Goal: Transaction & Acquisition: Purchase product/service

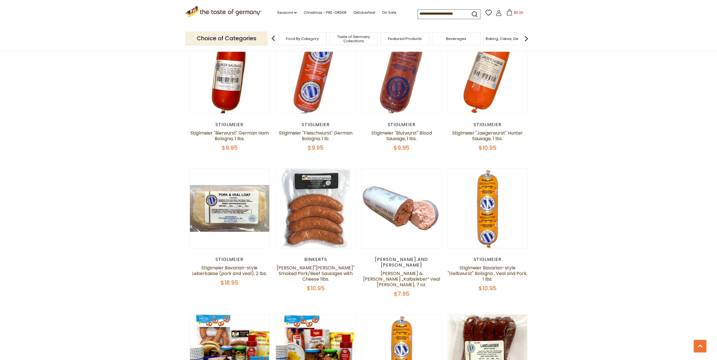
scroll to position [1239, 0]
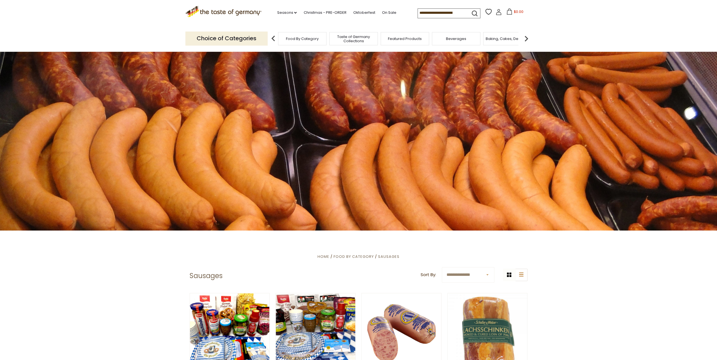
click at [297, 40] on span "Food By Category" at bounding box center [302, 39] width 33 height 4
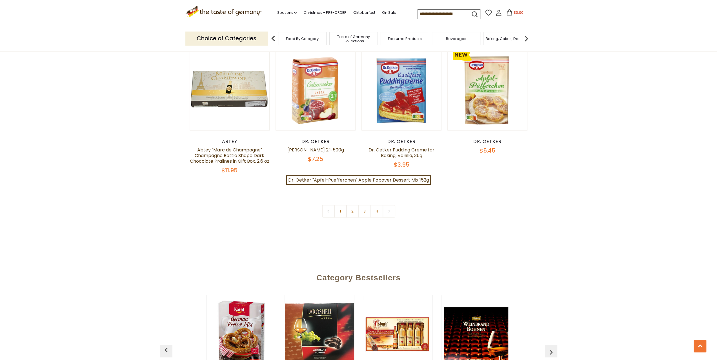
scroll to position [1183, 0]
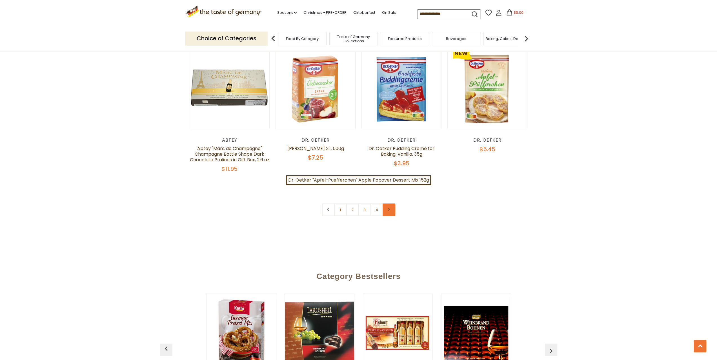
click at [391, 204] on link at bounding box center [388, 210] width 13 height 13
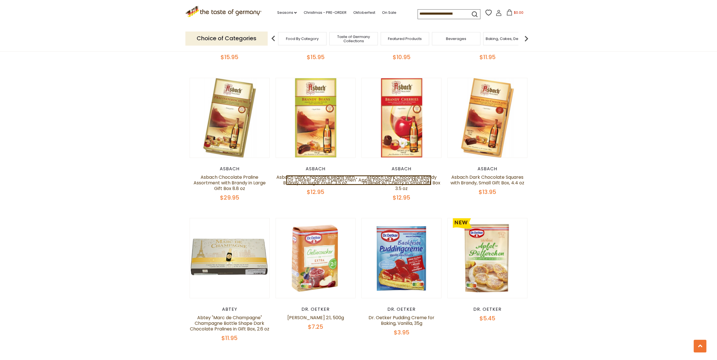
scroll to position [1239, 0]
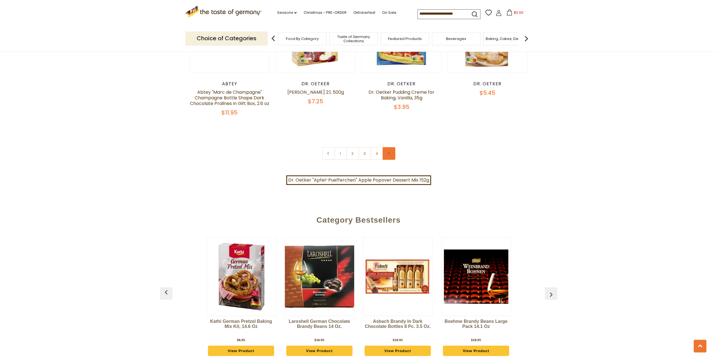
click at [389, 152] on icon at bounding box center [388, 153] width 3 height 3
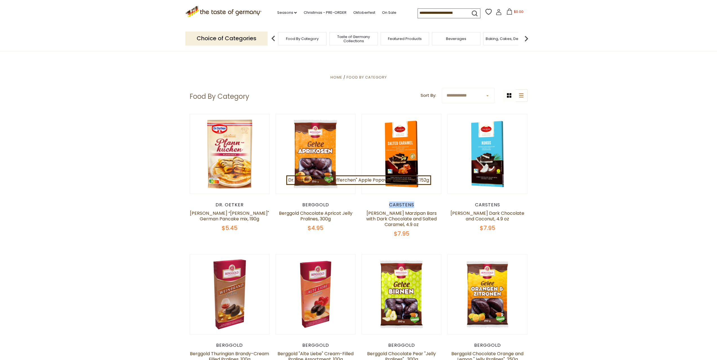
click at [527, 39] on img at bounding box center [525, 38] width 11 height 11
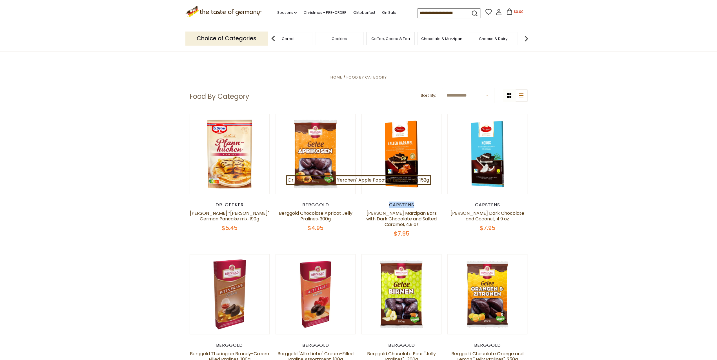
click at [527, 39] on img at bounding box center [525, 38] width 11 height 11
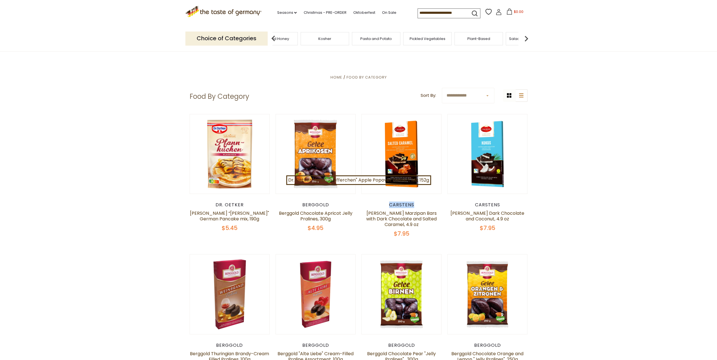
click at [527, 39] on img at bounding box center [525, 38] width 11 height 11
click at [487, 39] on span "Sausages" at bounding box center [483, 39] width 19 height 4
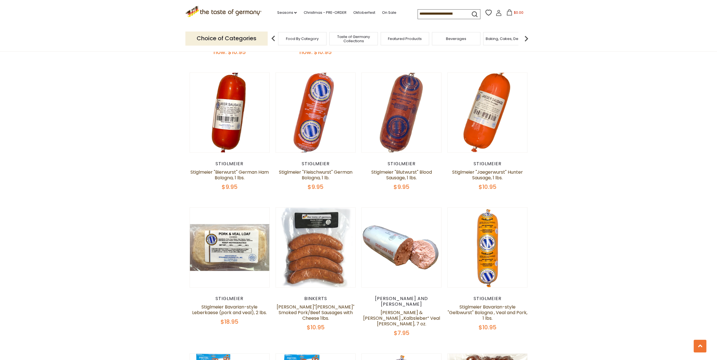
scroll to position [1267, 0]
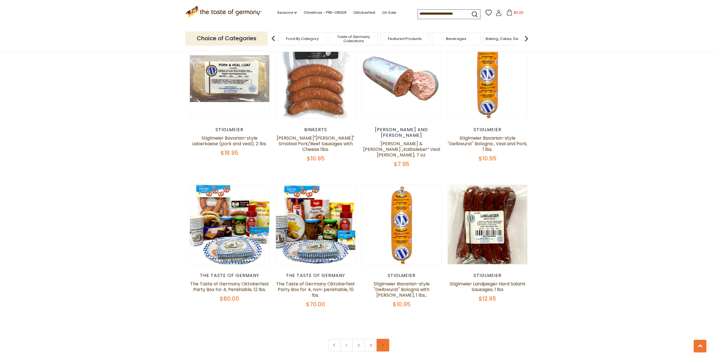
click at [386, 339] on link at bounding box center [382, 345] width 13 height 13
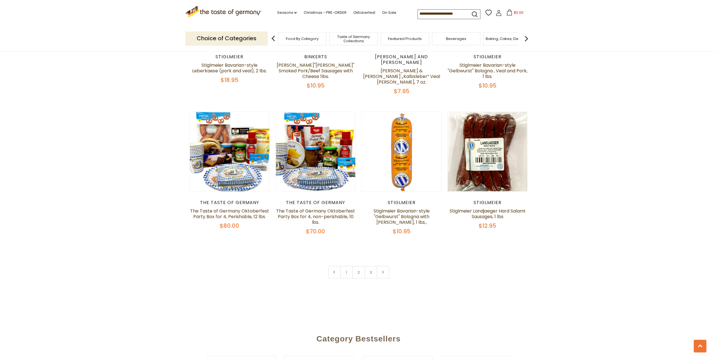
scroll to position [1408, 0]
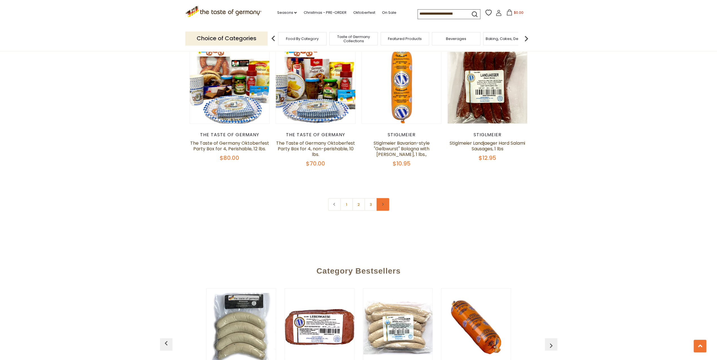
click at [383, 203] on icon at bounding box center [382, 204] width 3 height 3
click at [370, 198] on link "3" at bounding box center [370, 204] width 13 height 13
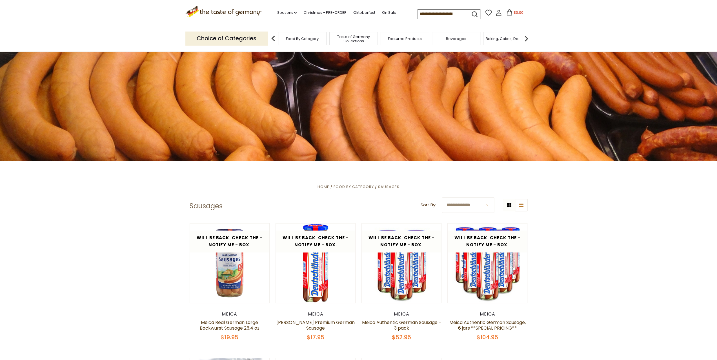
scroll to position [295, 0]
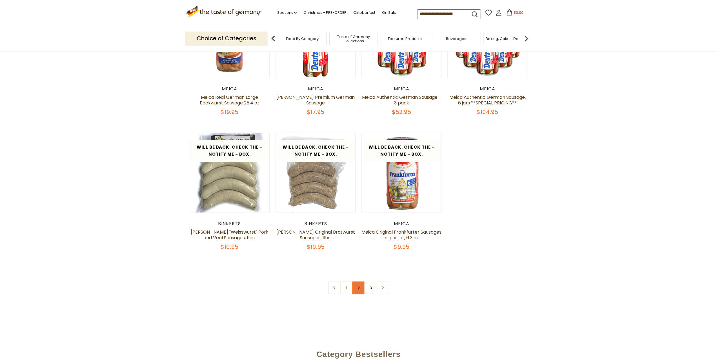
click at [358, 290] on link "2" at bounding box center [358, 288] width 13 height 13
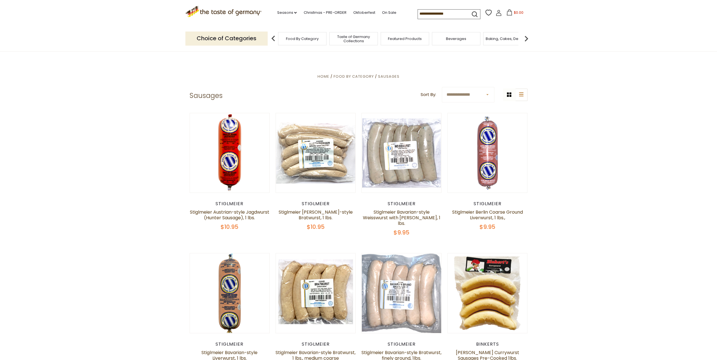
scroll to position [211, 0]
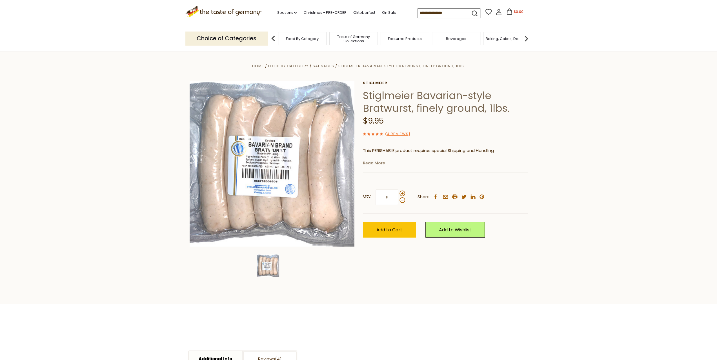
click at [372, 163] on link "Read More" at bounding box center [374, 163] width 22 height 6
